Goal: Transaction & Acquisition: Purchase product/service

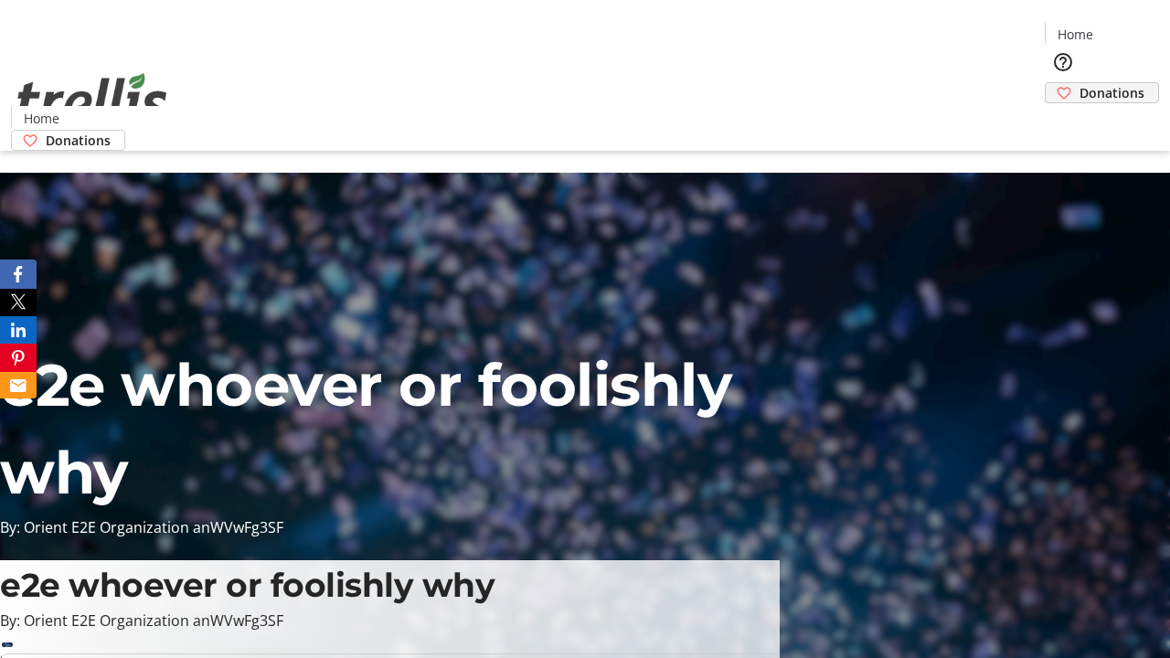
click at [1079, 83] on span "Donations" at bounding box center [1111, 92] width 65 height 19
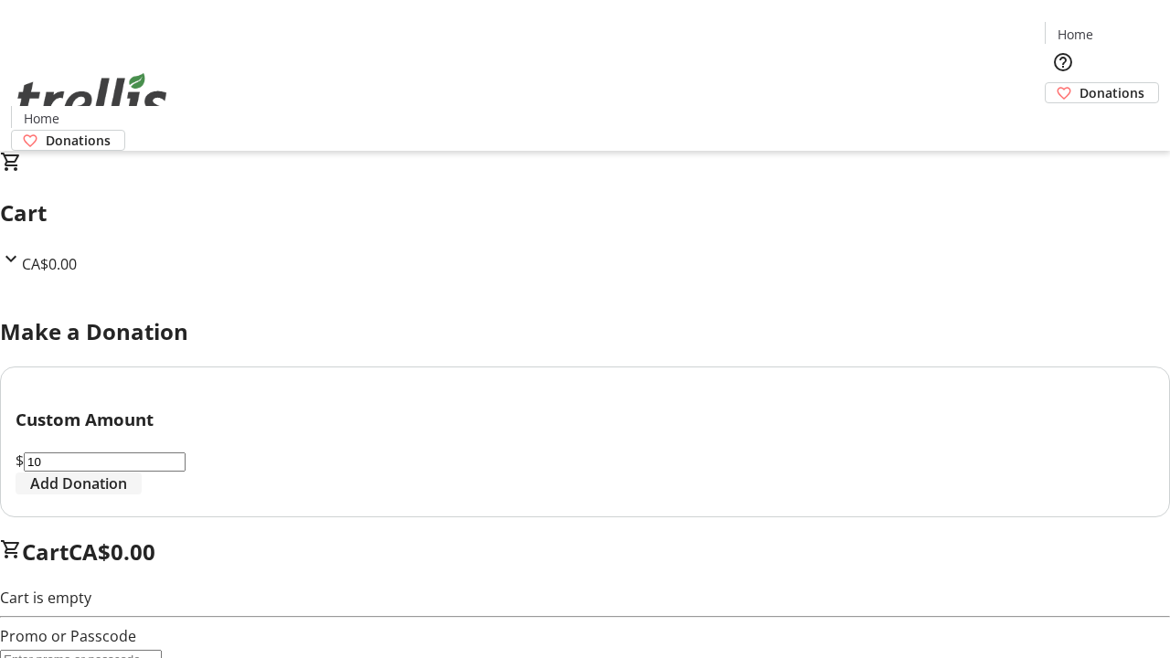
click at [127, 494] on span "Add Donation" at bounding box center [78, 484] width 97 height 22
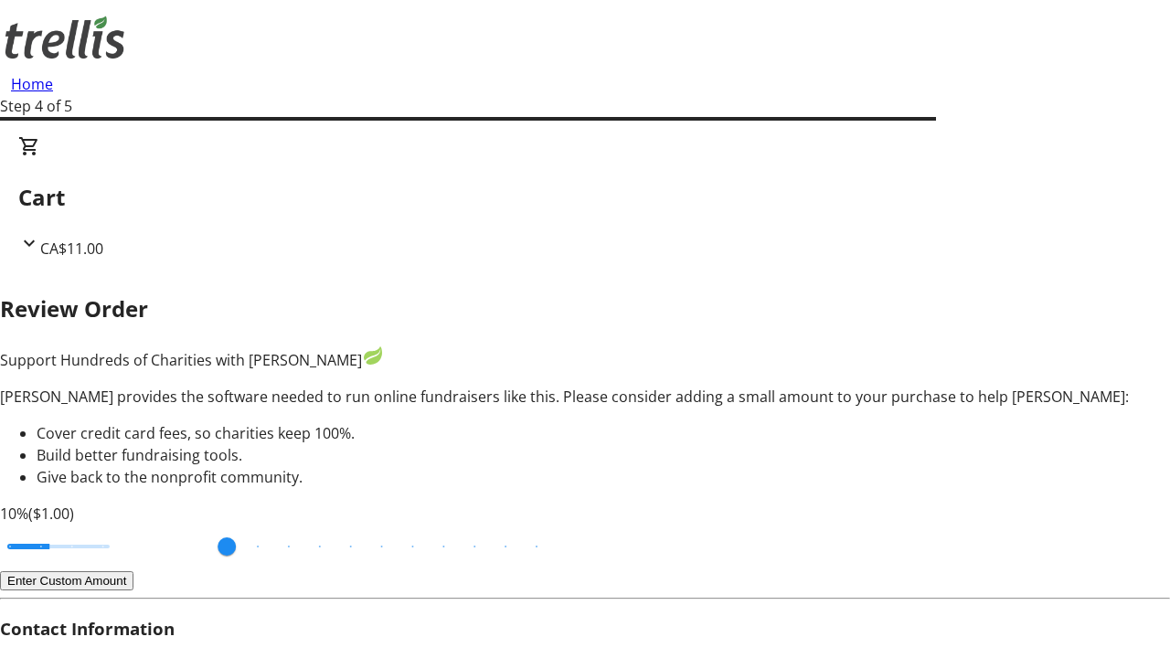
type input "3"
click at [123, 526] on input "Cover fees percentage" at bounding box center [58, 546] width 141 height 40
